Goal: Check status

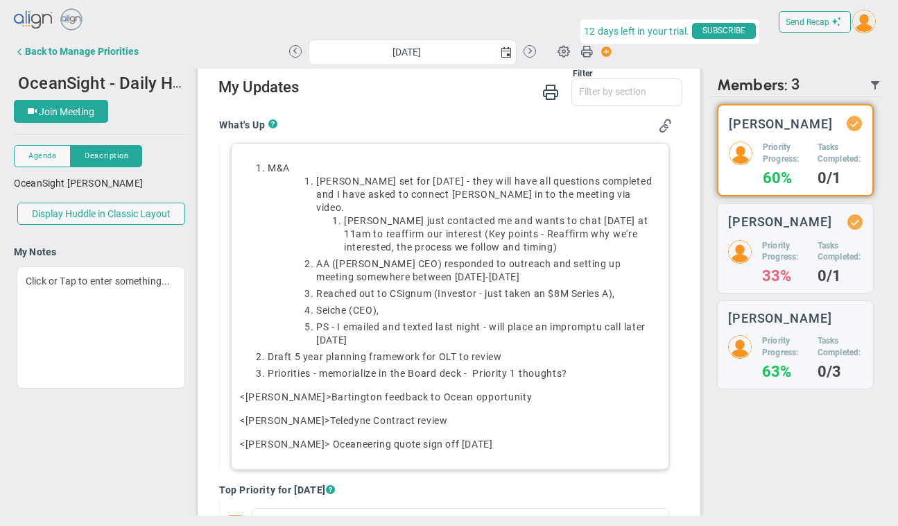
scroll to position [114, 0]
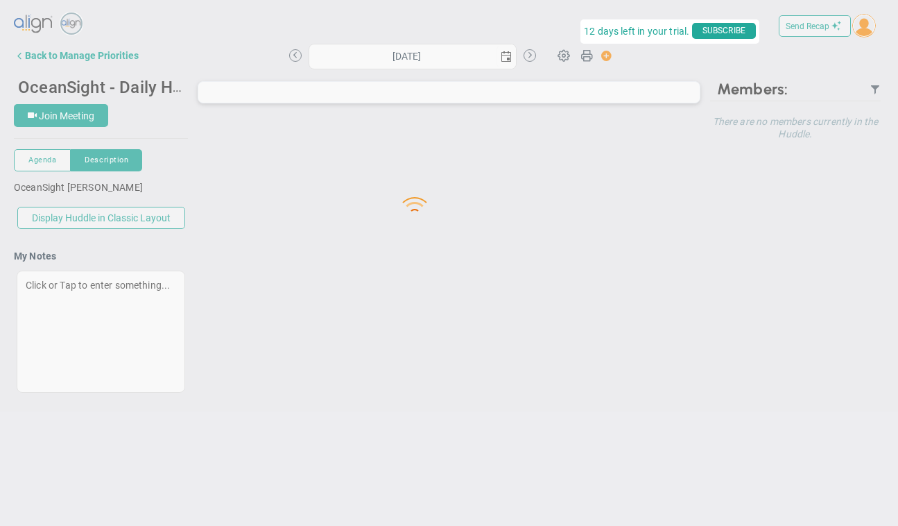
type input "[DATE]"
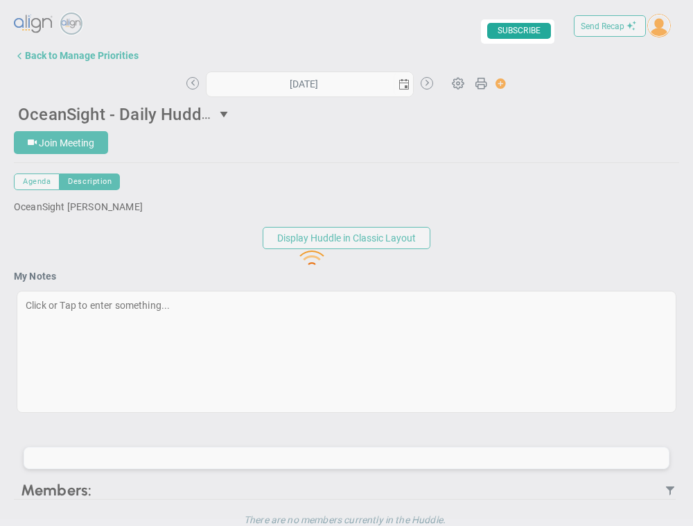
type input "[DATE]"
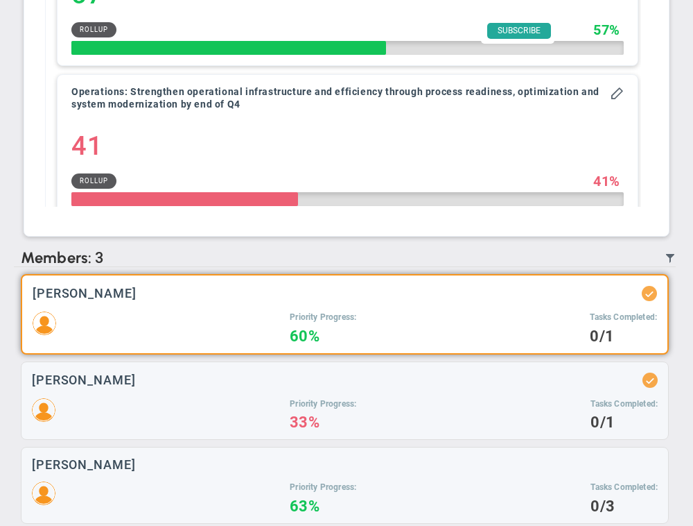
scroll to position [1363, 0]
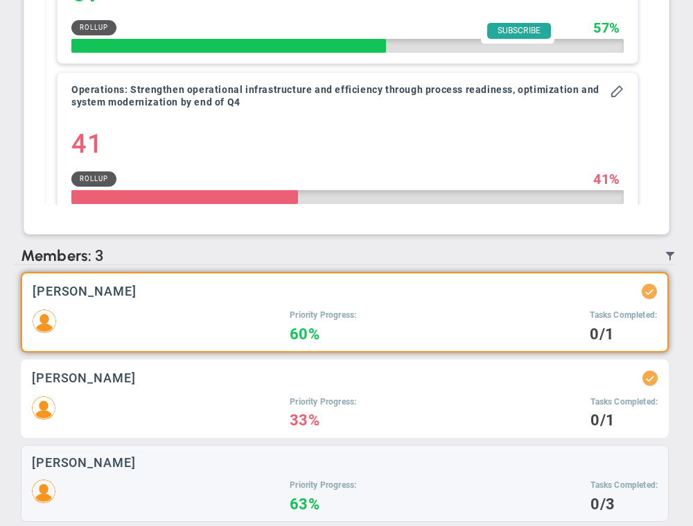
click at [249, 378] on div "[PERSON_NAME] Priority Progress: 33% Tasks Completed: 0/1" at bounding box center [345, 398] width 648 height 79
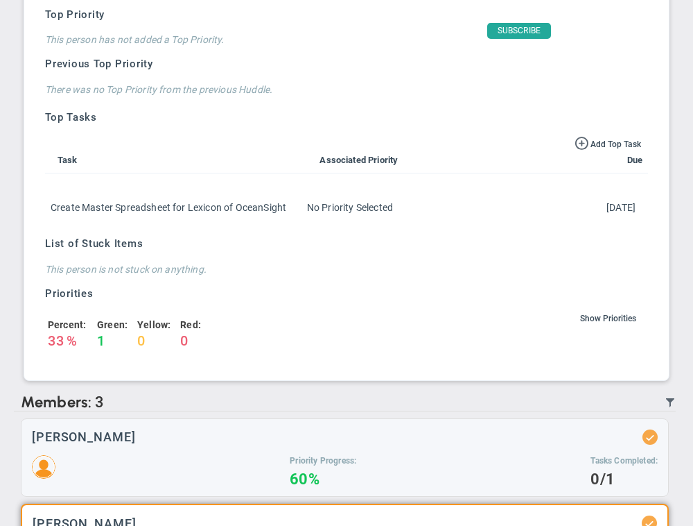
scroll to position [935, 0]
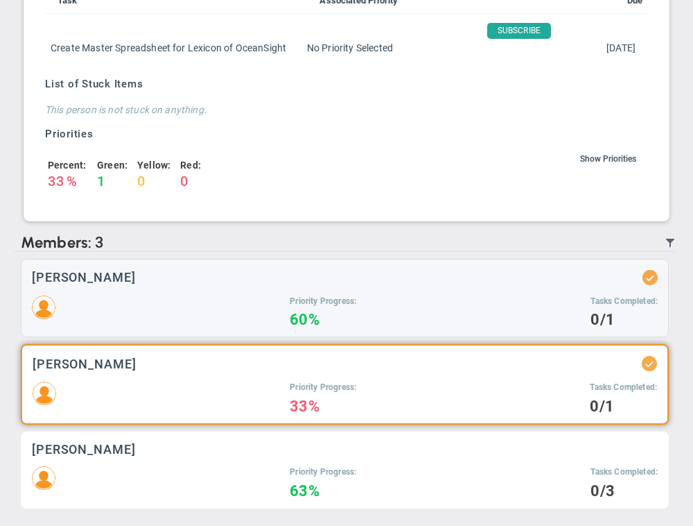
click at [230, 449] on div "[PERSON_NAME]" at bounding box center [345, 448] width 626 height 13
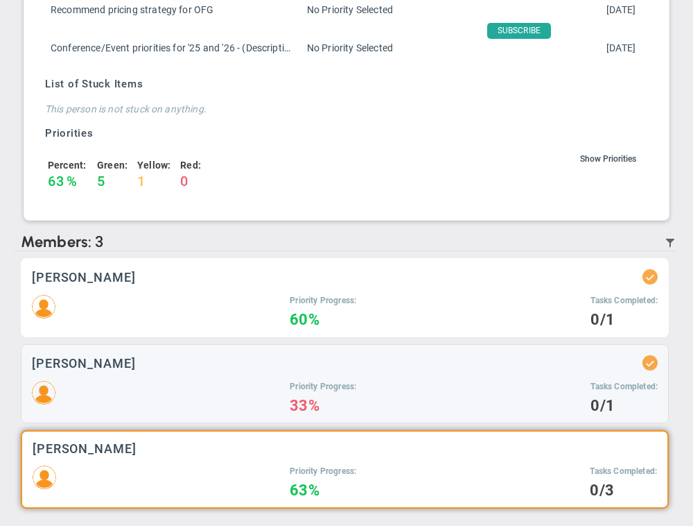
click at [270, 305] on div "Priority Progress: 60% Tasks Completed: 0/1" at bounding box center [345, 310] width 626 height 31
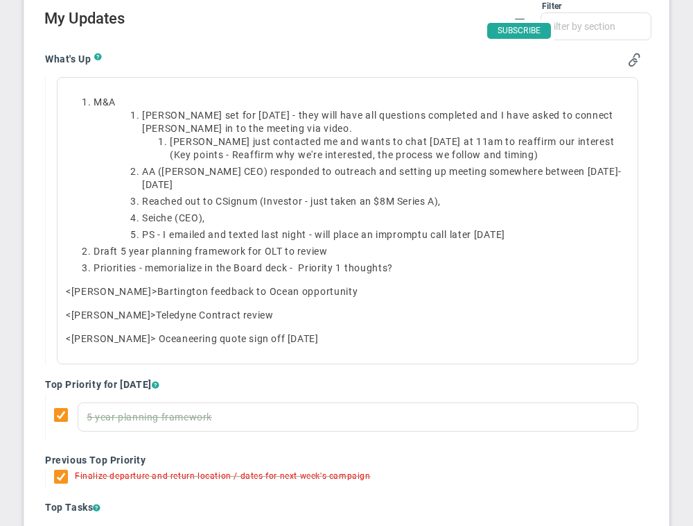
scroll to position [1363, 0]
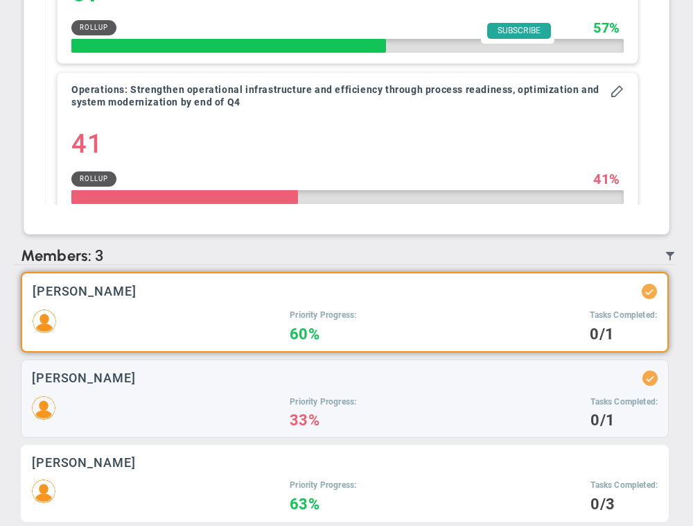
click at [221, 479] on div "Priority Progress: 63% Tasks Completed: 0/3" at bounding box center [345, 494] width 626 height 31
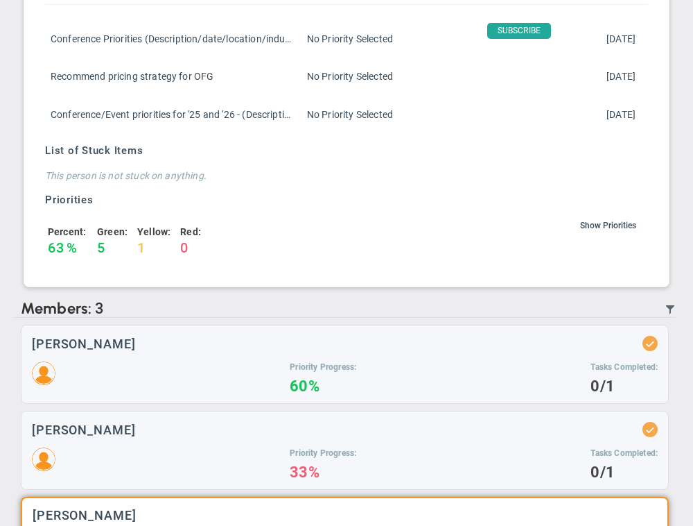
scroll to position [892, 0]
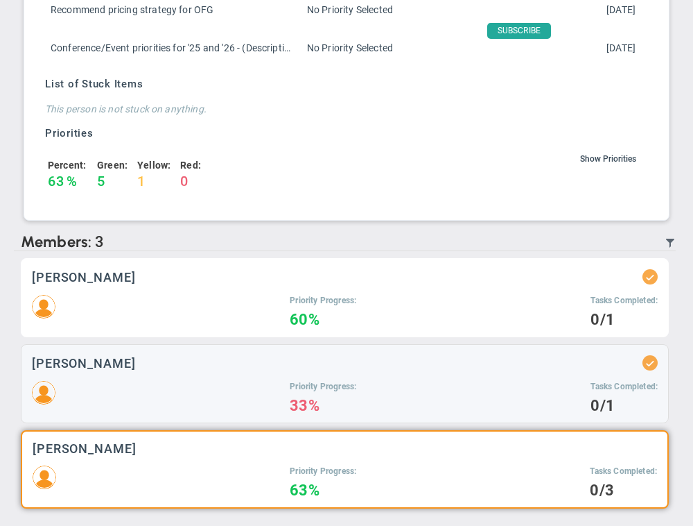
click at [611, 305] on h5 "Tasks Completed:" at bounding box center [624, 301] width 67 height 12
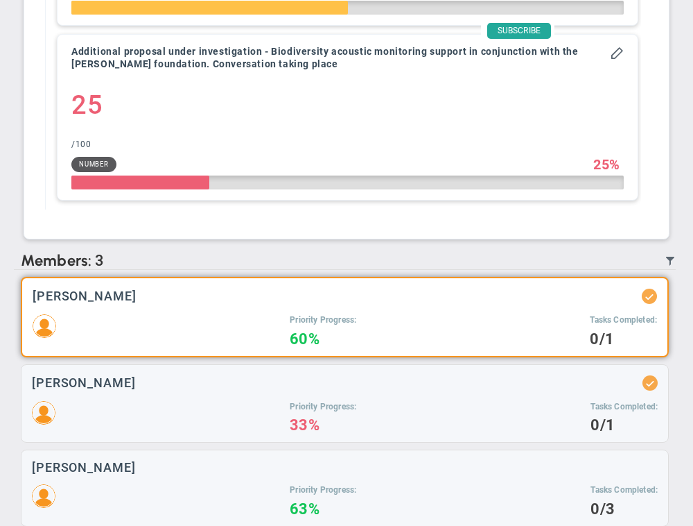
scroll to position [1363, 0]
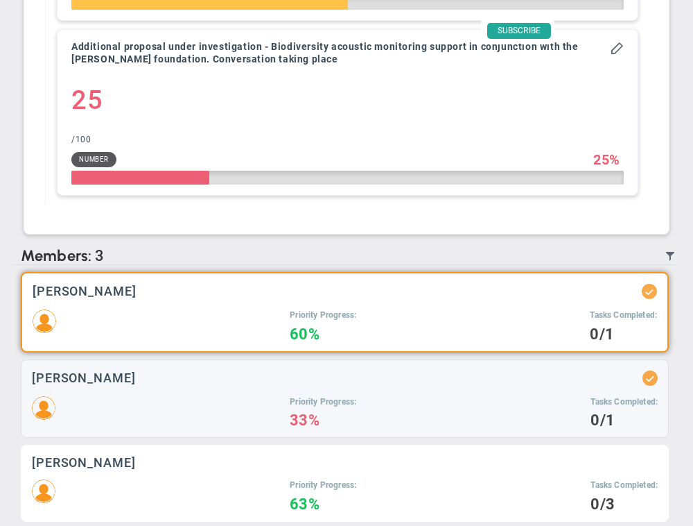
click at [490, 479] on div "Priority Progress: 63% Tasks Completed: 0/3" at bounding box center [345, 494] width 626 height 31
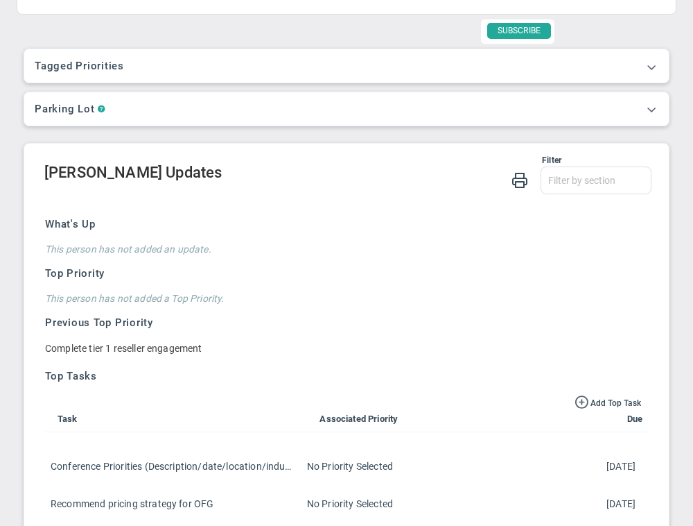
scroll to position [449, 0]
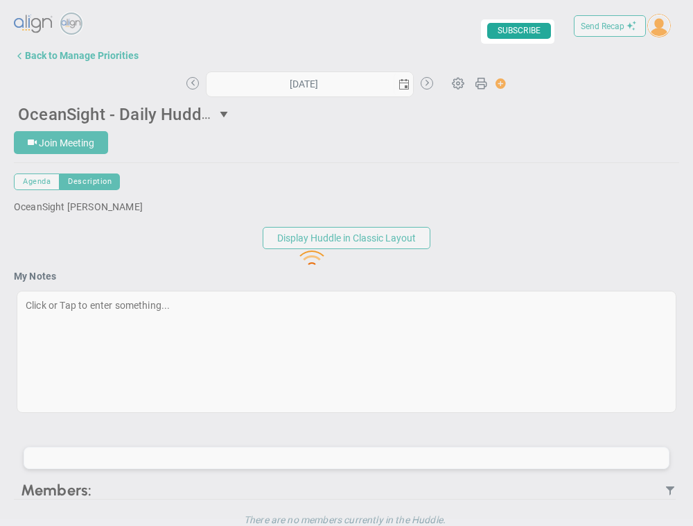
type input "[DATE]"
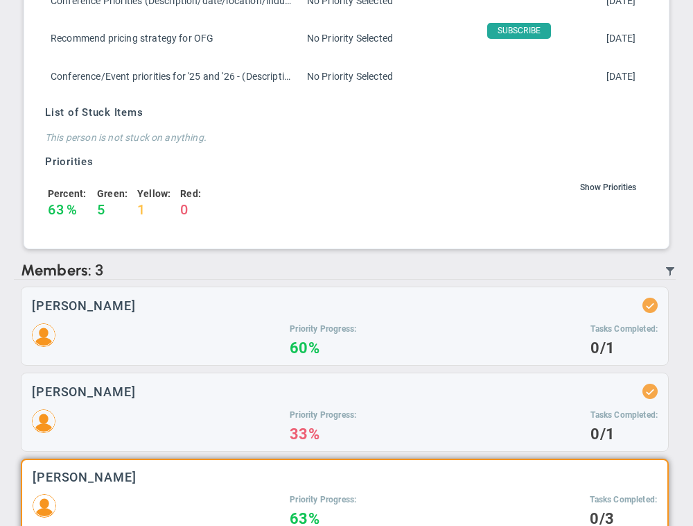
scroll to position [892, 0]
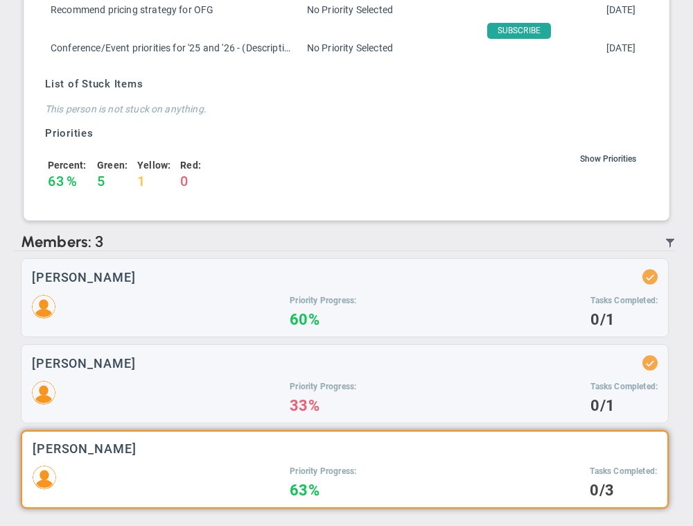
click at [229, 464] on div "[PERSON_NAME] Priority Progress: 63% Tasks Completed: 0/3" at bounding box center [345, 469] width 648 height 78
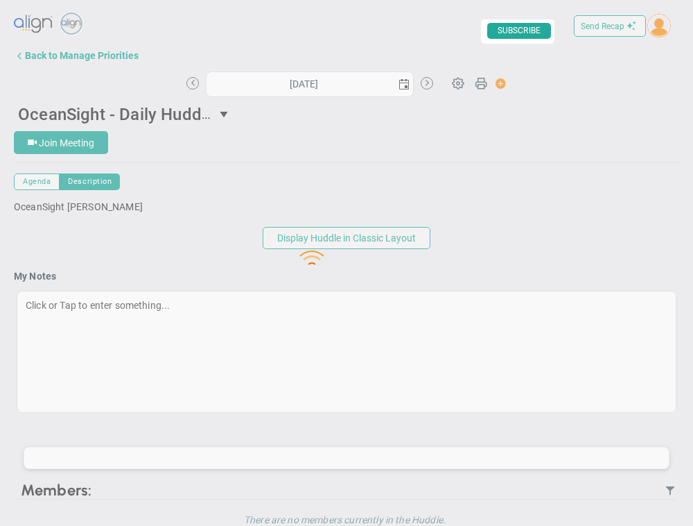
type input "[DATE]"
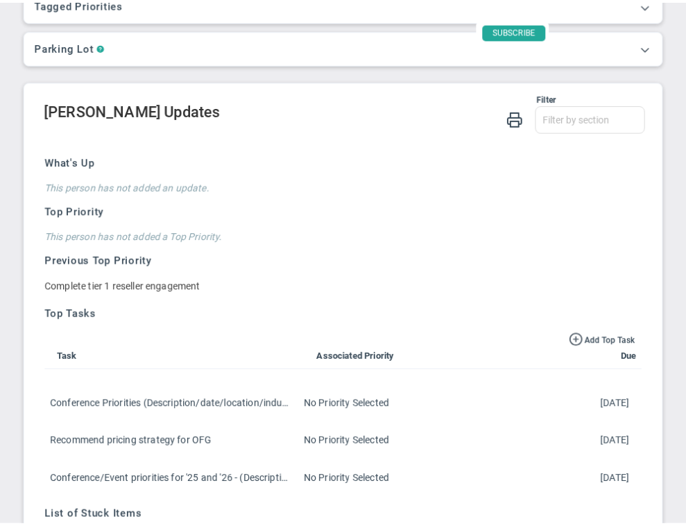
scroll to position [426, 0]
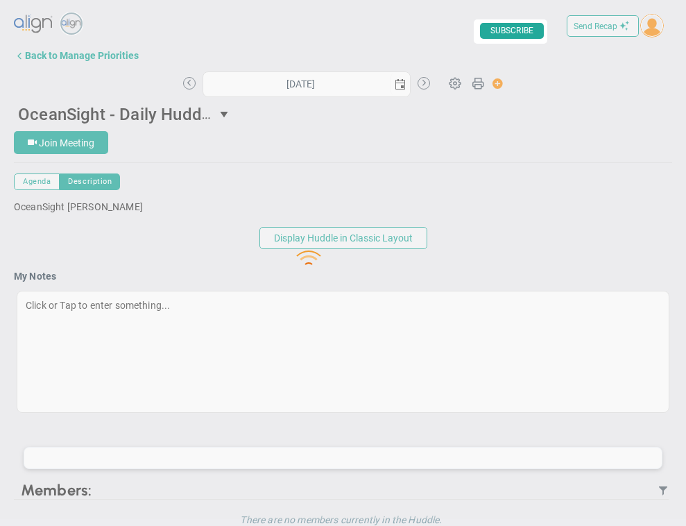
type input "[DATE]"
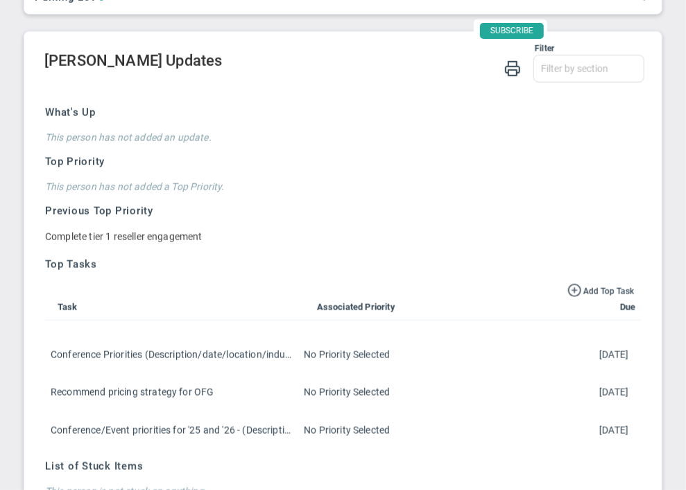
scroll to position [509, 0]
click at [356, 181] on h4 "This person has not added a Top Priority." at bounding box center [339, 187] width 589 height 12
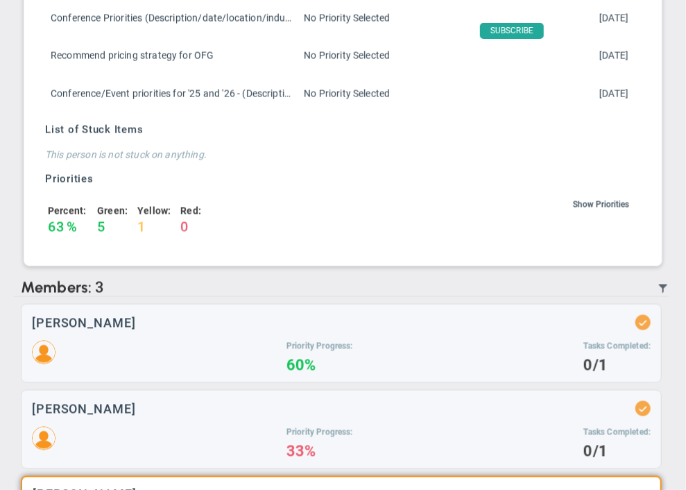
scroll to position [923, 0]
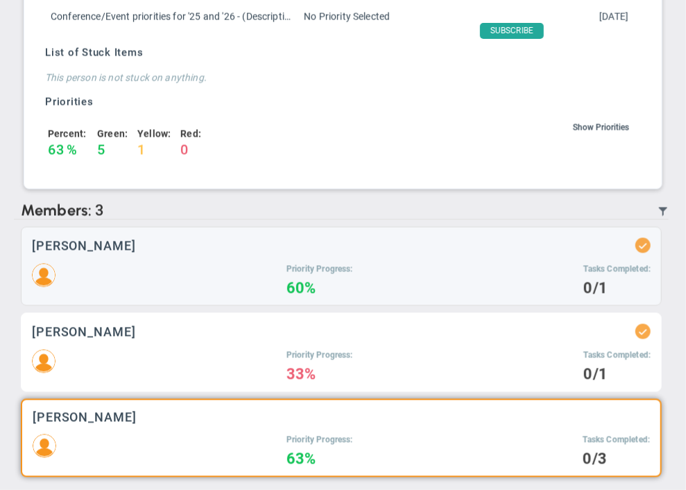
click at [346, 359] on div "Priority Progress: 33%" at bounding box center [319, 364] width 67 height 31
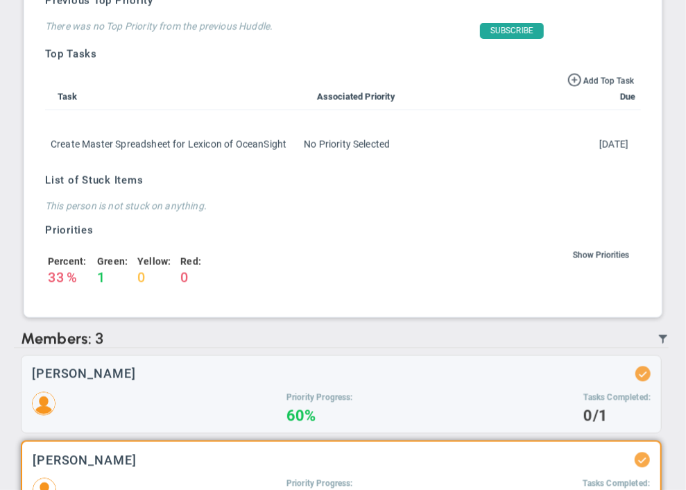
scroll to position [967, 0]
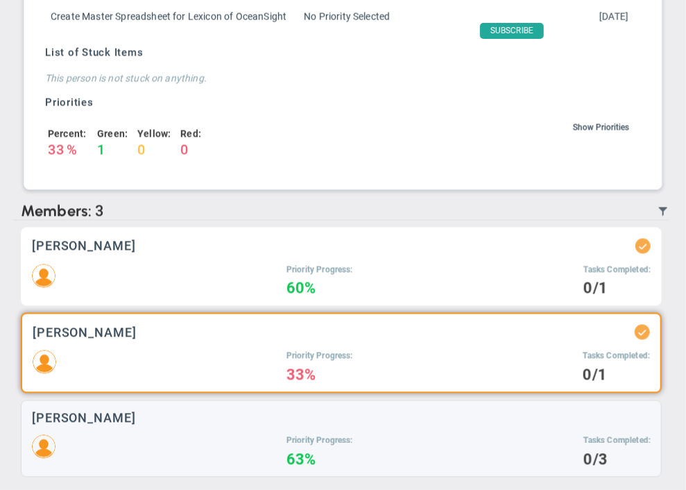
click at [266, 255] on div "[PERSON_NAME] Priority Progress: 60% Tasks Completed: 0/1" at bounding box center [341, 266] width 641 height 79
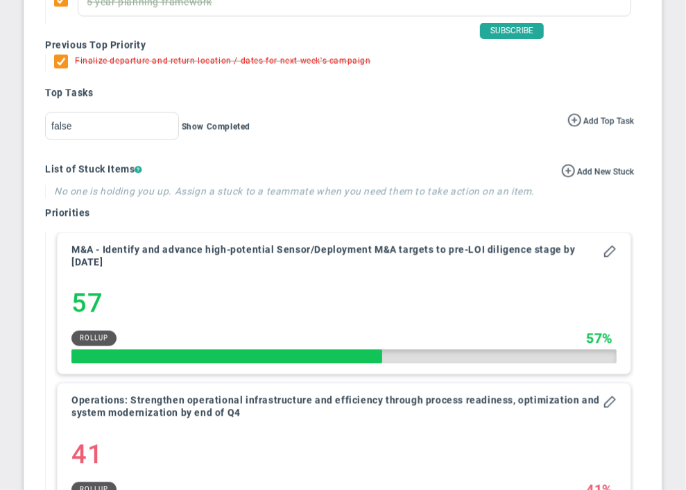
scroll to position [549, 0]
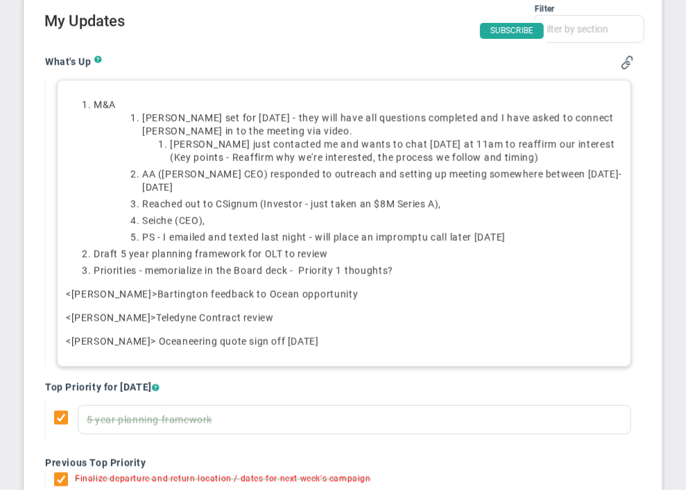
click at [170, 215] on span "Seiche (CEO)," at bounding box center [173, 220] width 63 height 11
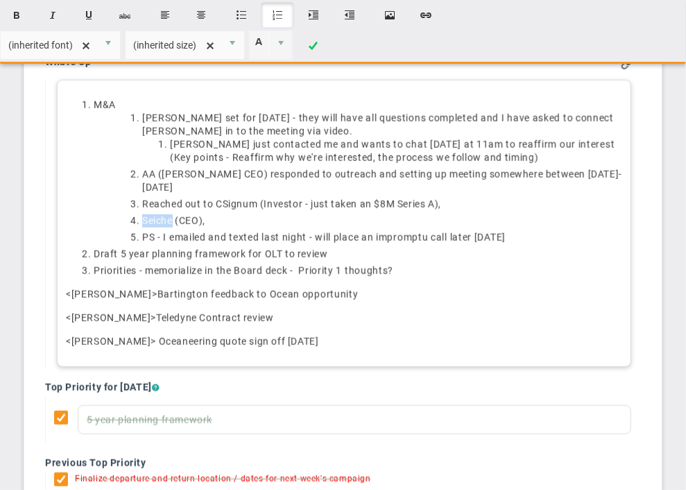
click at [170, 215] on span "Seiche (CEO)," at bounding box center [173, 220] width 63 height 11
click at [264, 214] on li "Seiche (CEO)," at bounding box center [382, 220] width 480 height 13
click at [163, 288] on span "Bartington feedback to Ocean opportunity" at bounding box center [257, 293] width 201 height 11
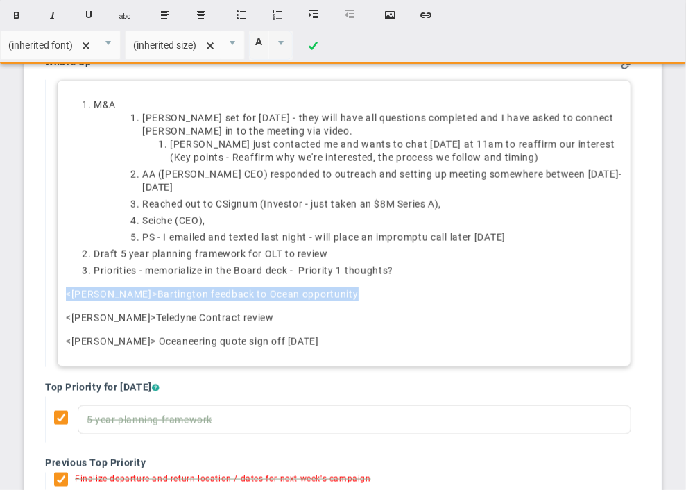
click at [163, 288] on span "Bartington feedback to Ocean opportunity" at bounding box center [257, 293] width 201 height 11
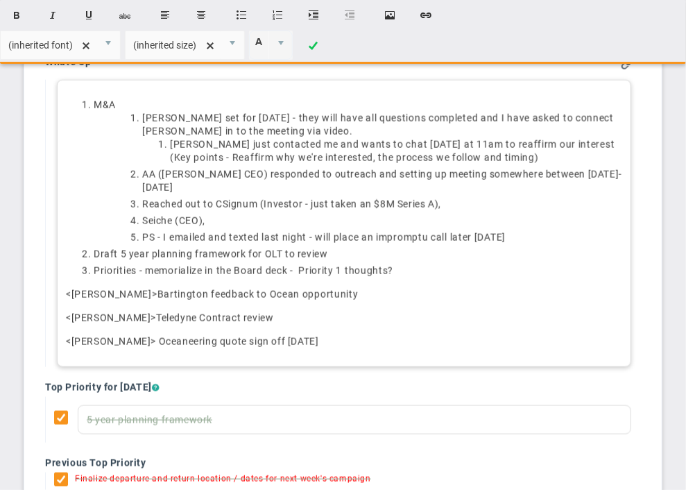
click at [273, 334] on p "<Matt> Oceaneering quote sign off today" at bounding box center [344, 341] width 556 height 14
click at [589, 171] on li "AA (Adam CEO) responded to outreach and setting up meeting somewhere between 2-…" at bounding box center [382, 181] width 480 height 26
click at [162, 186] on li "AA (Adam CEO) responded to outreach and setting up meeting somewhere between 2-…" at bounding box center [382, 181] width 480 height 26
click at [249, 184] on li "AA (Adam CEO) responded to outreach and setting up meeting somewhere between 2-…" at bounding box center [382, 181] width 480 height 26
click at [271, 189] on li "AA (Adam CEO) responded to outreach and setting up meeting somewhere between 2-…" at bounding box center [382, 181] width 480 height 26
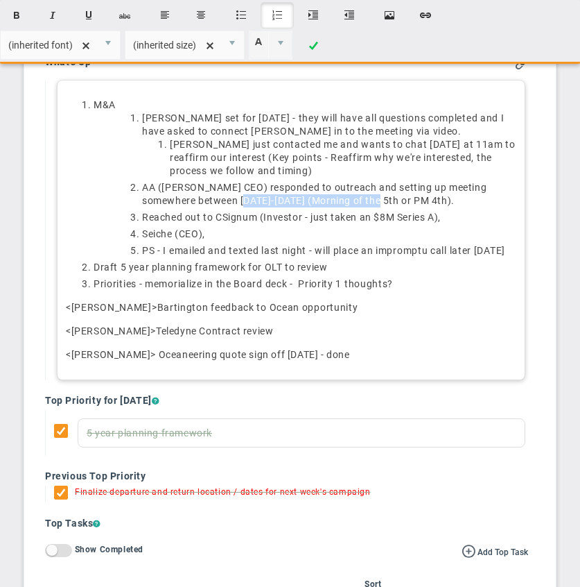
drag, startPoint x: 232, startPoint y: 202, endPoint x: 369, endPoint y: 198, distance: 137.4
click at [369, 198] on li "AA (Adam CEO) responded to outreach and setting up meeting somewhere between 2-…" at bounding box center [329, 194] width 374 height 26
copy li "Morning of the 5th or PM 4th"
